Goal: Find specific page/section: Find specific page/section

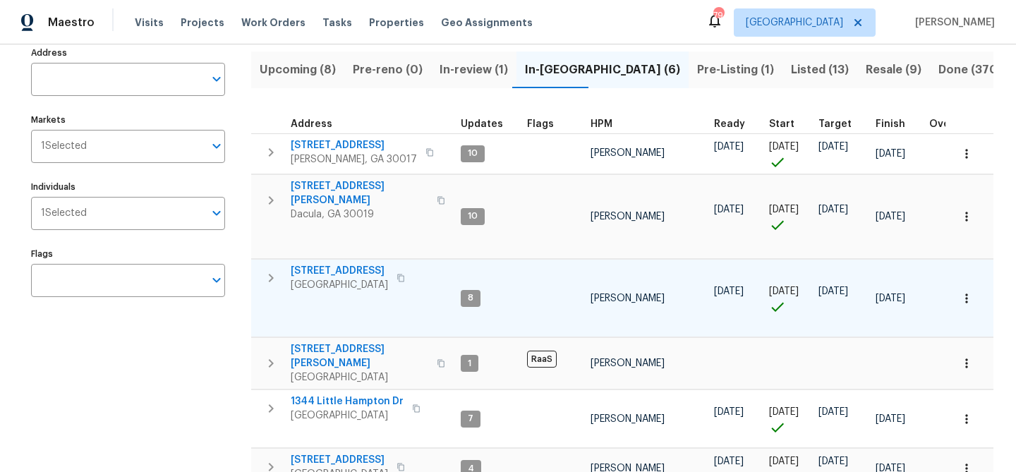
scroll to position [151, 0]
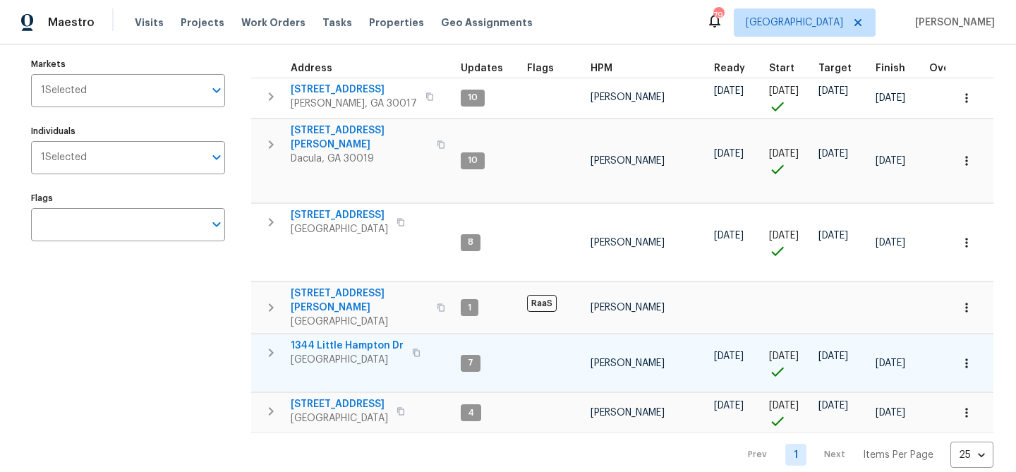
click at [333, 339] on span "1344 Little Hampton Dr" at bounding box center [347, 346] width 113 height 14
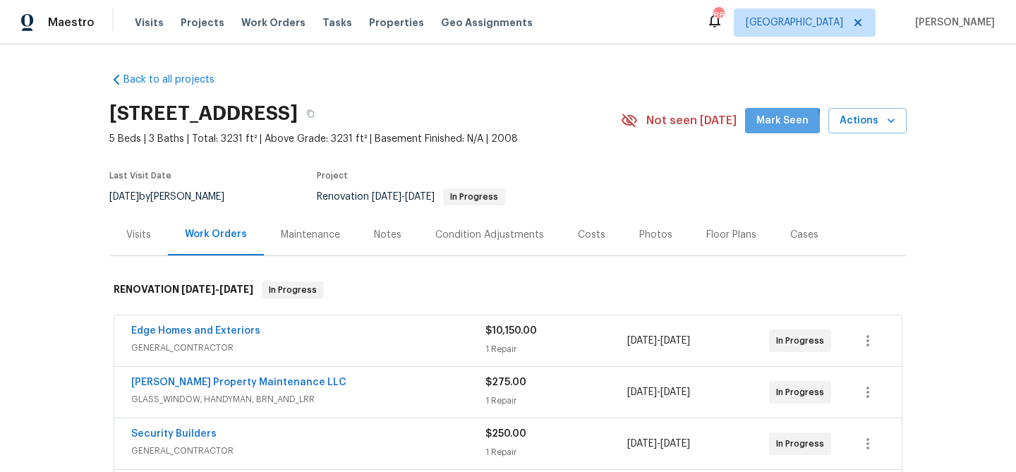
click at [770, 126] on span "Mark Seen" at bounding box center [782, 121] width 52 height 18
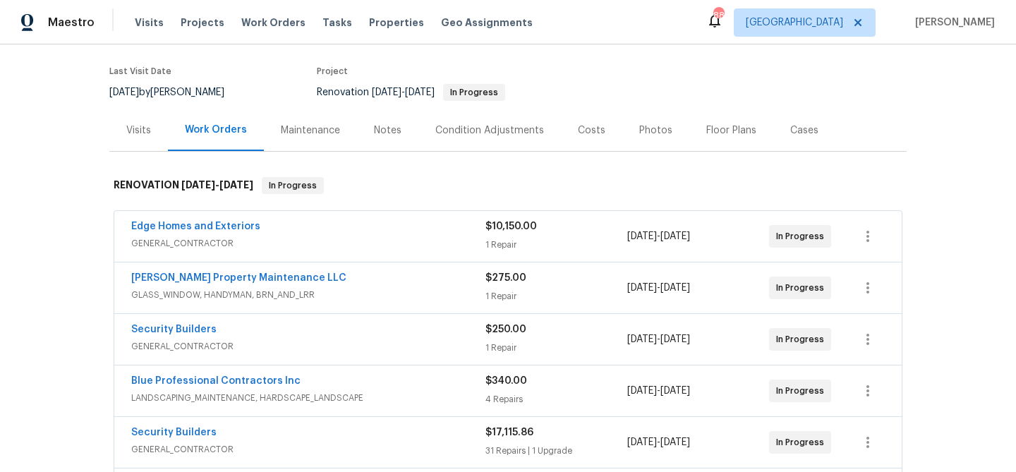
scroll to position [92, 0]
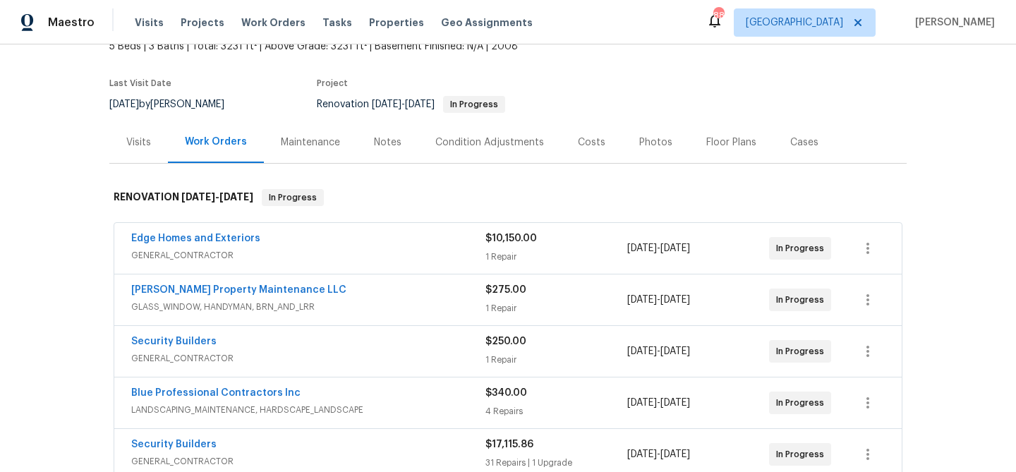
click at [374, 129] on div "Notes" at bounding box center [387, 142] width 61 height 42
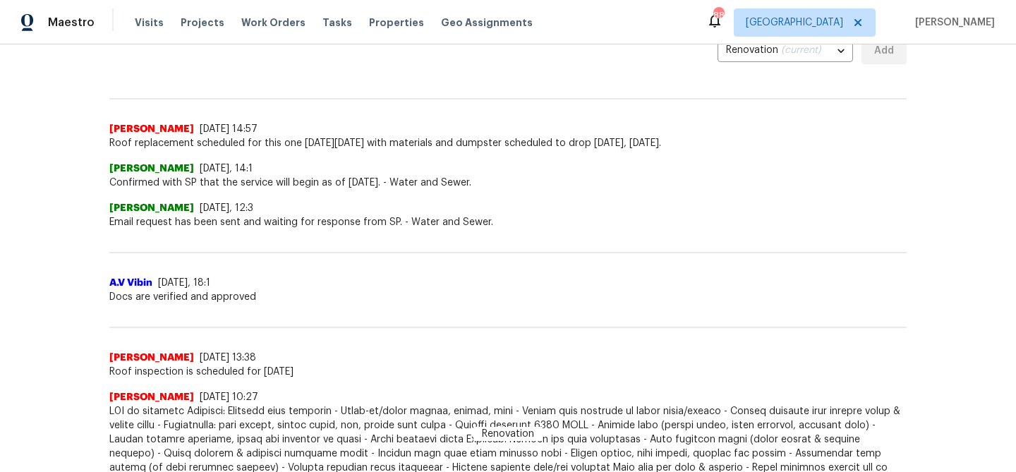
scroll to position [537, 0]
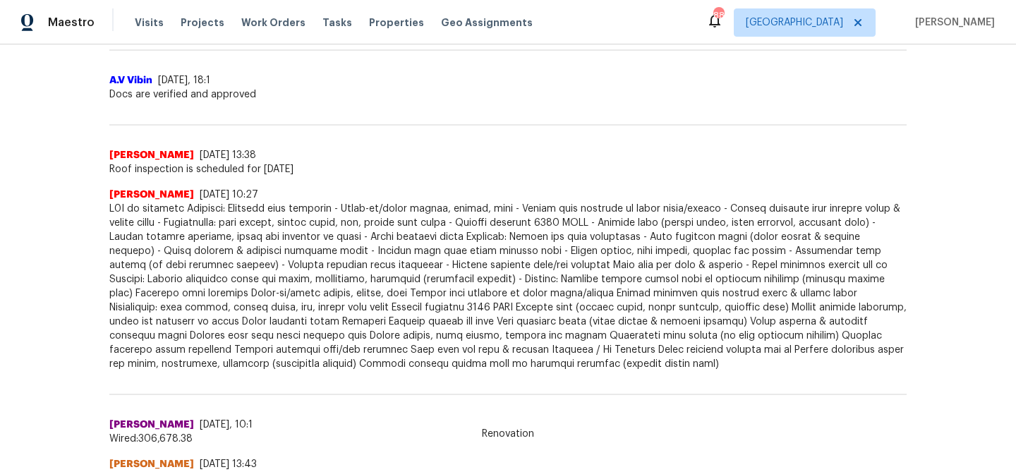
click at [466, 159] on div "Michael Durham 9/26/25, 13:38" at bounding box center [507, 155] width 797 height 14
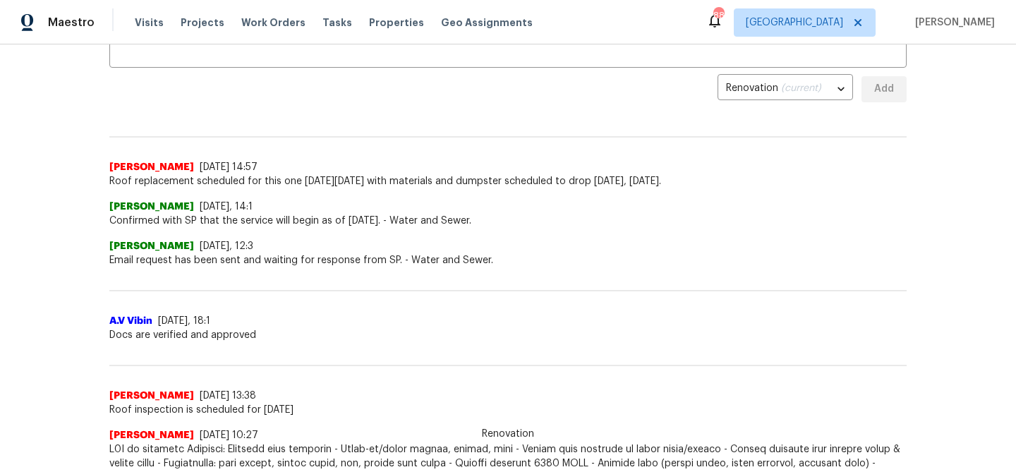
scroll to position [0, 0]
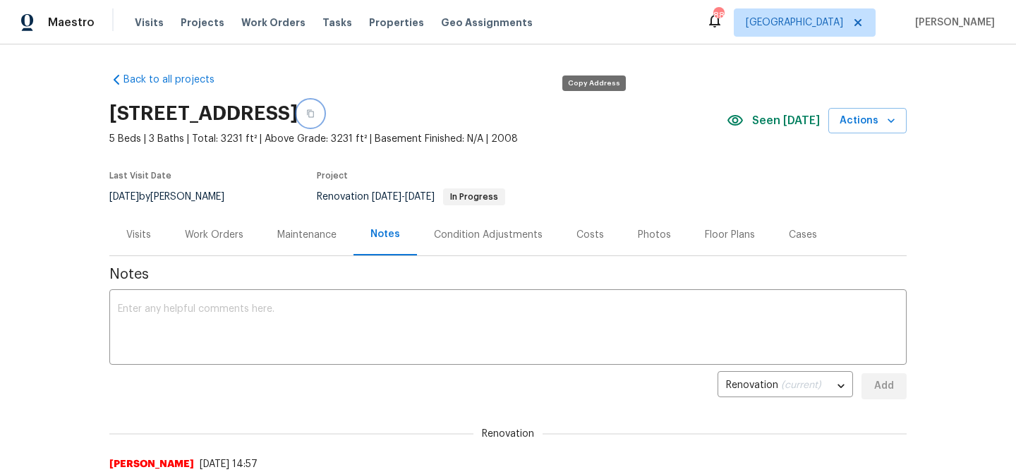
click at [315, 114] on icon "button" at bounding box center [310, 113] width 8 height 8
click at [195, 235] on div "Work Orders" at bounding box center [214, 235] width 59 height 14
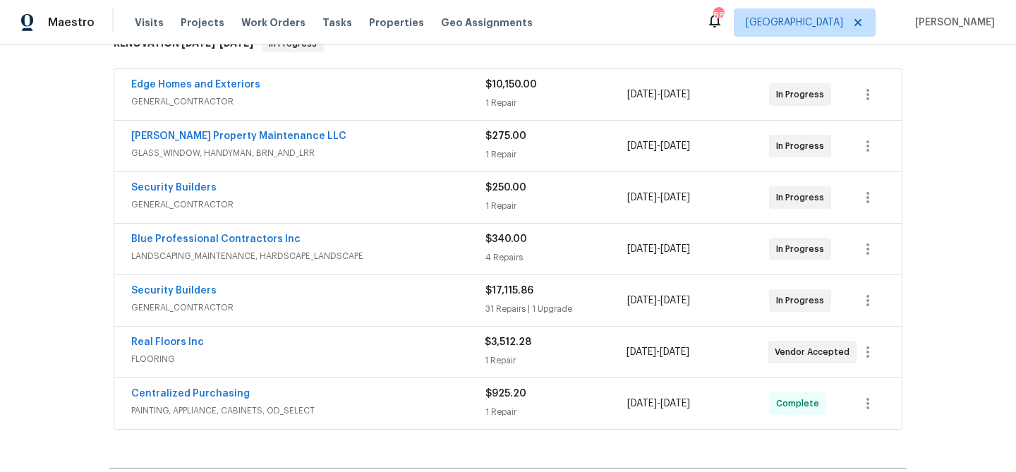
scroll to position [243, 0]
